Goal: Information Seeking & Learning: Learn about a topic

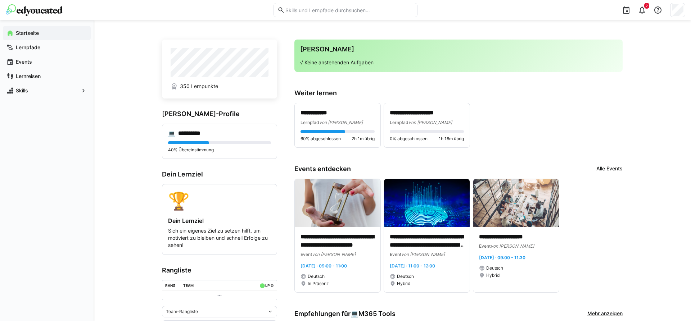
scroll to position [147, 0]
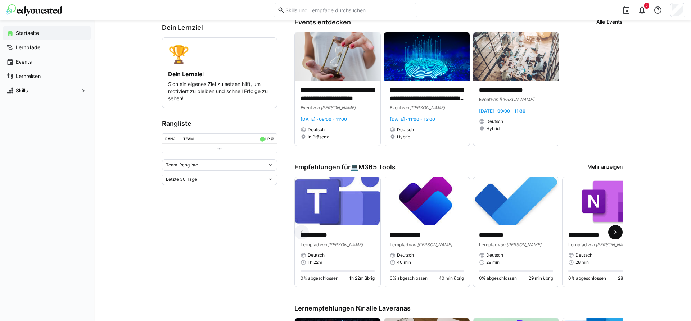
click at [621, 230] on span at bounding box center [615, 232] width 14 height 14
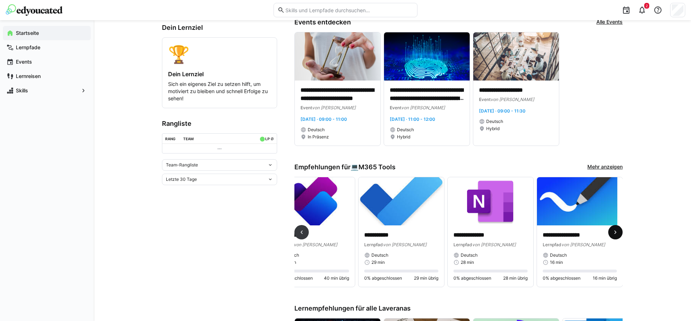
scroll to position [0, 115]
click at [606, 166] on link "Mehr anzeigen" at bounding box center [604, 167] width 35 height 8
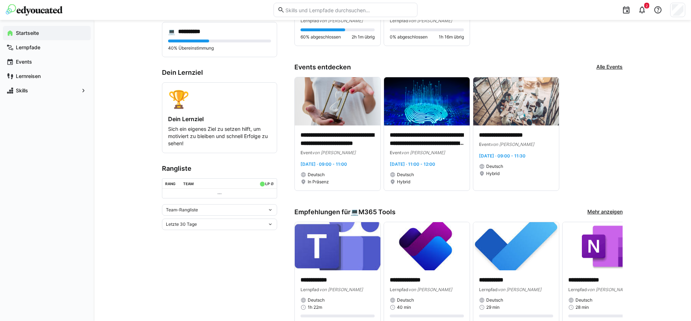
scroll to position [220, 0]
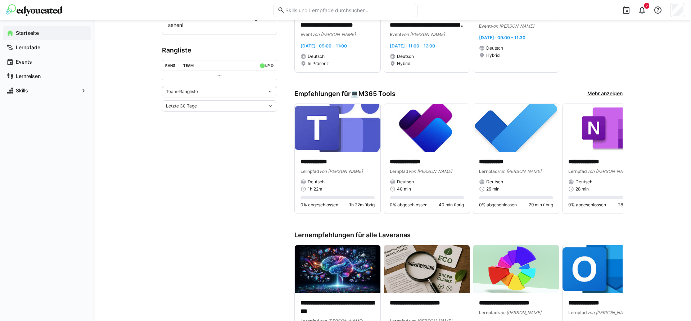
click at [612, 93] on link "Mehr anzeigen" at bounding box center [604, 94] width 35 height 8
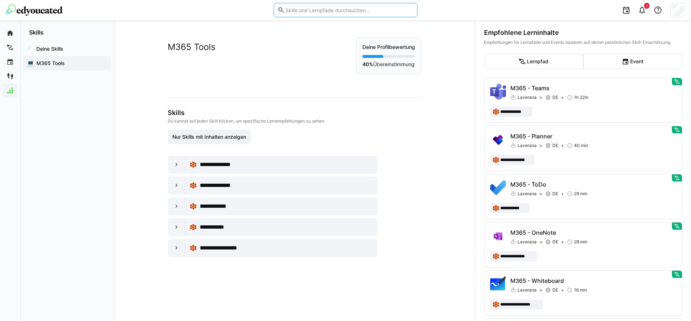
click at [303, 8] on input "text" at bounding box center [349, 10] width 129 height 6
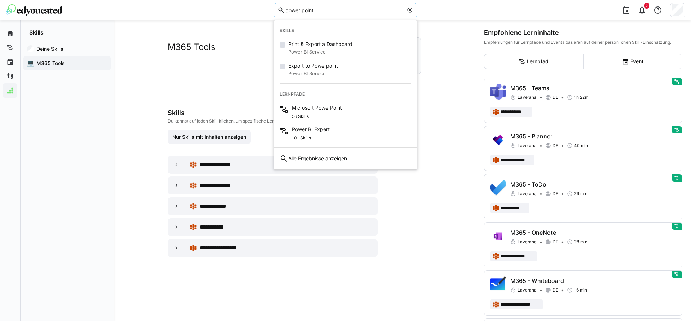
type input "power point"
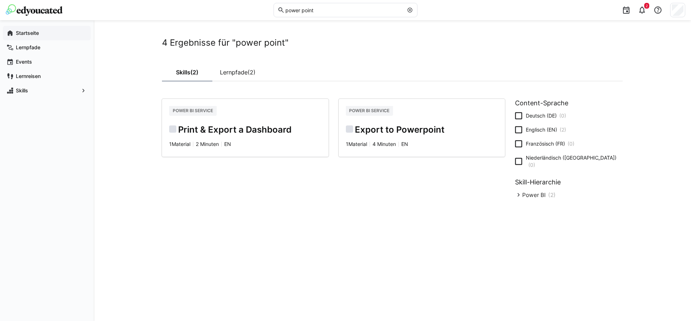
click at [44, 34] on span "Startseite" at bounding box center [51, 33] width 72 height 7
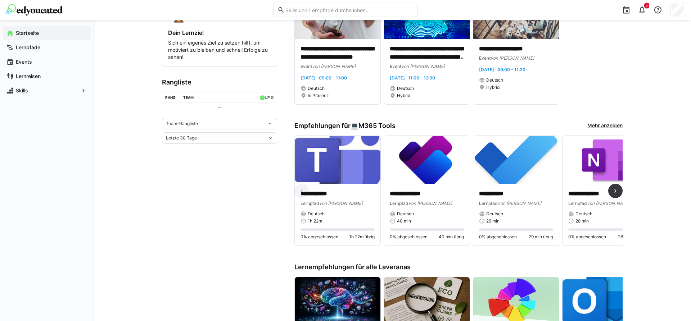
scroll to position [330, 0]
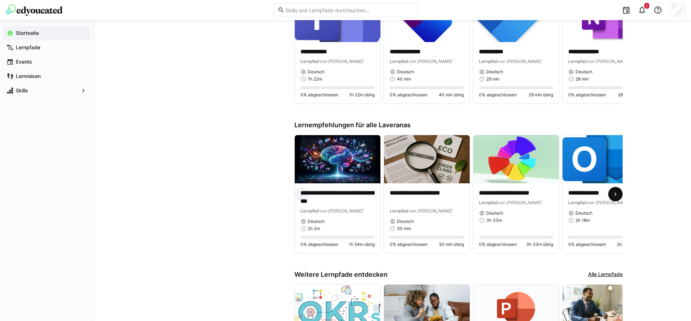
click at [618, 193] on eds-icon at bounding box center [615, 194] width 7 height 7
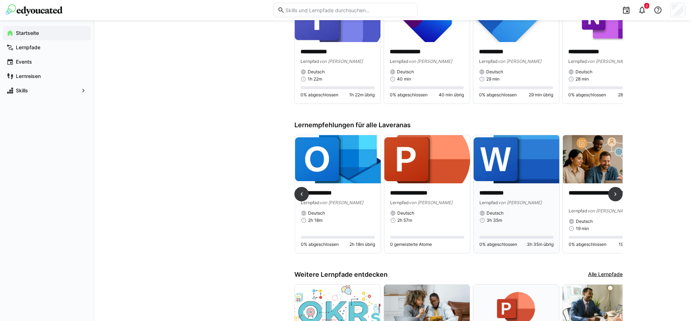
scroll to position [0, 268]
click at [430, 165] on img at bounding box center [427, 159] width 86 height 48
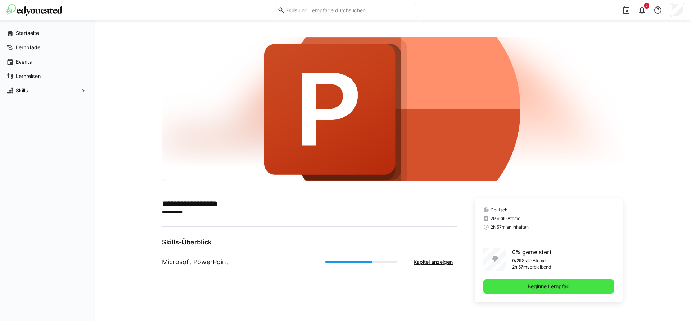
drag, startPoint x: 551, startPoint y: 288, endPoint x: 550, endPoint y: 292, distance: 4.1
click at [550, 292] on span "Beginne Lernpfad" at bounding box center [548, 287] width 131 height 14
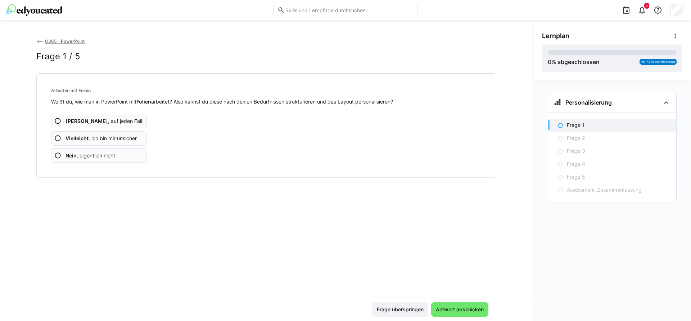
click at [100, 155] on span "Nein , eigentlich nicht" at bounding box center [91, 155] width 50 height 7
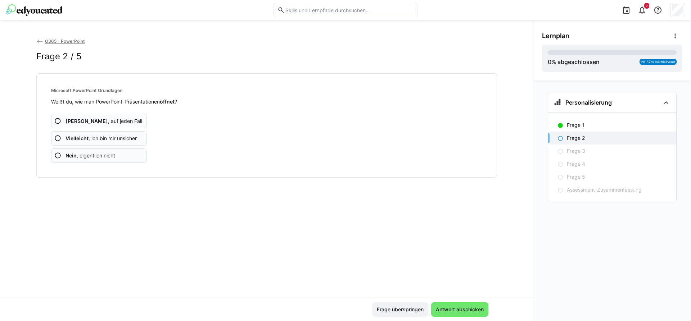
click at [136, 121] on app-assessment-question-radio "Ja , auf jeden Fall" at bounding box center [99, 121] width 96 height 14
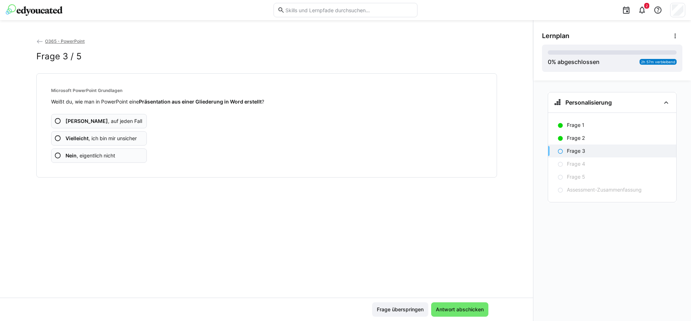
click at [98, 157] on span "Nein , eigentlich nicht" at bounding box center [91, 155] width 50 height 7
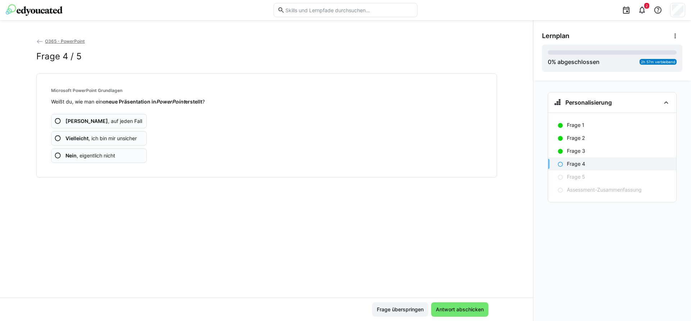
click at [109, 158] on span "Nein , eigentlich nicht" at bounding box center [91, 155] width 50 height 7
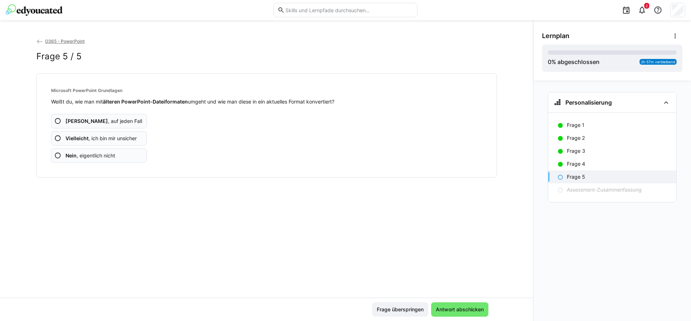
click at [94, 154] on span "Nein , eigentlich nicht" at bounding box center [91, 155] width 50 height 7
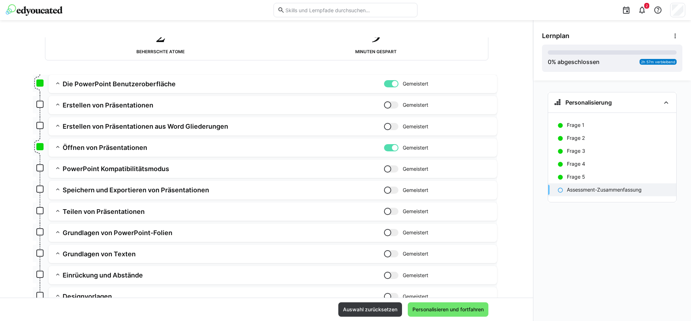
scroll to position [73, 0]
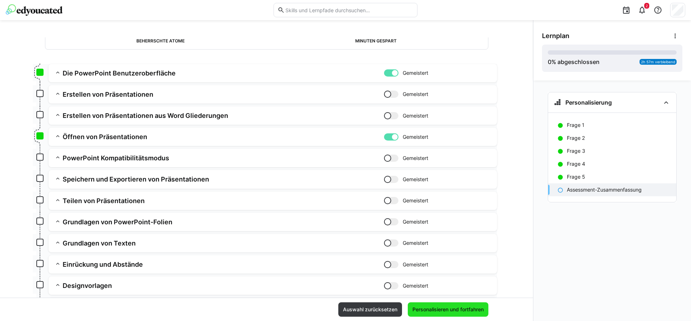
click at [448, 314] on span "Personalisieren und fortfahren" at bounding box center [448, 310] width 81 height 14
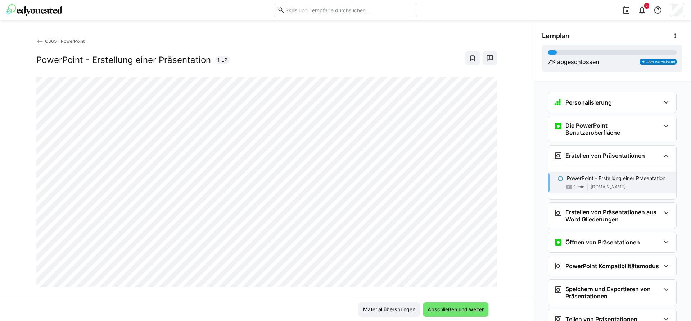
scroll to position [65, 0]
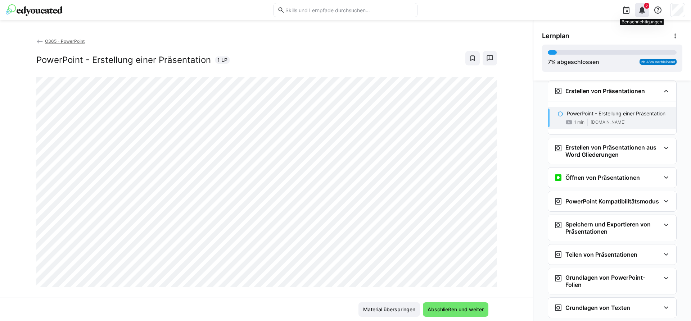
click at [645, 14] on eds-icon at bounding box center [642, 10] width 9 height 9
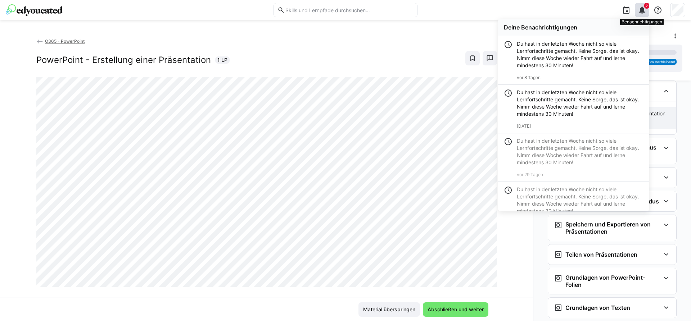
click at [645, 14] on eds-icon at bounding box center [642, 10] width 9 height 9
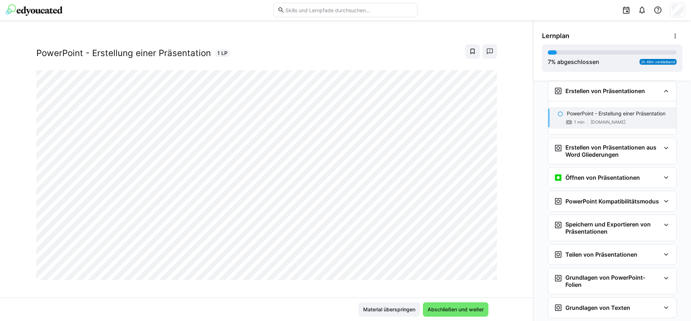
scroll to position [12, 0]
